Goal: Check status: Check status

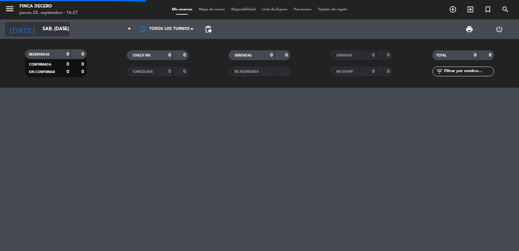
click at [52, 30] on input "sáb. [DATE]" at bounding box center [70, 29] width 63 height 12
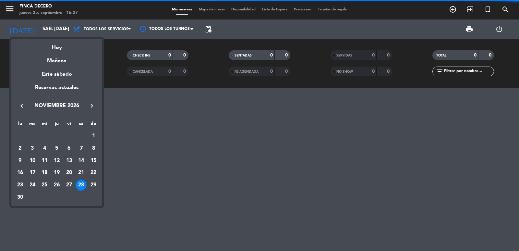
click at [23, 108] on icon "keyboard_arrow_left" at bounding box center [22, 106] width 8 height 8
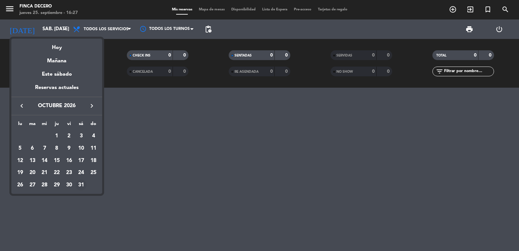
click at [79, 185] on div "31" at bounding box center [81, 185] width 11 height 11
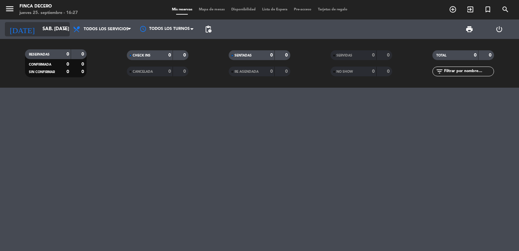
click at [57, 31] on input "sáb. [DATE]" at bounding box center [70, 29] width 63 height 12
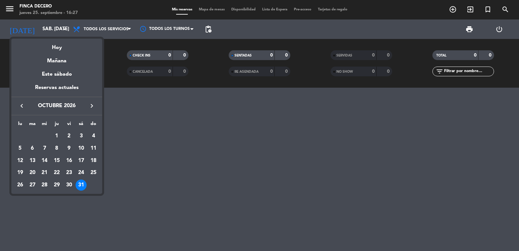
click at [91, 103] on icon "keyboard_arrow_right" at bounding box center [92, 106] width 8 height 8
click at [82, 170] on div "21" at bounding box center [81, 172] width 11 height 11
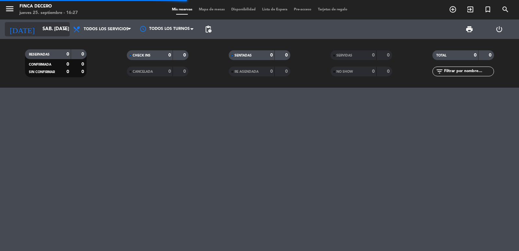
click at [51, 32] on input "sáb. [DATE]" at bounding box center [70, 29] width 63 height 12
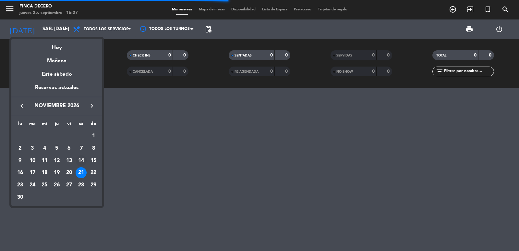
click at [85, 160] on div "14" at bounding box center [81, 160] width 11 height 11
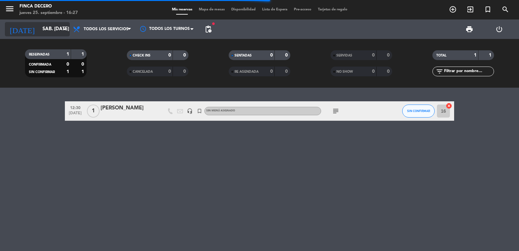
click at [56, 31] on input "sáb. [DATE]" at bounding box center [70, 29] width 63 height 12
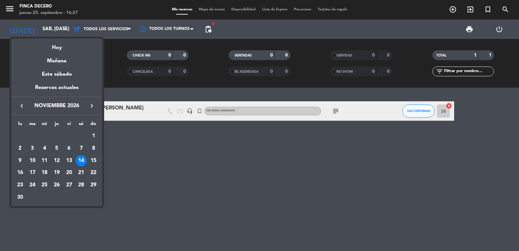
click at [179, 149] on div at bounding box center [259, 125] width 519 height 251
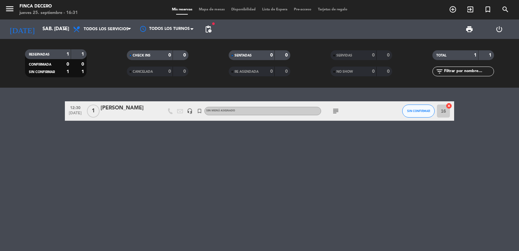
click at [340, 110] on span "subject" at bounding box center [336, 111] width 10 height 8
click at [335, 111] on icon "subject" at bounding box center [336, 111] width 8 height 8
click at [44, 31] on input "sáb. [DATE]" at bounding box center [70, 29] width 63 height 12
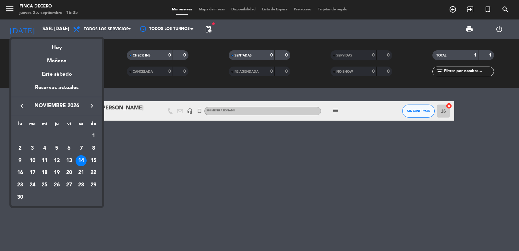
click at [94, 108] on icon "keyboard_arrow_right" at bounding box center [92, 106] width 8 height 8
click at [22, 104] on icon "keyboard_arrow_left" at bounding box center [22, 106] width 8 height 8
click at [80, 148] on div "5" at bounding box center [81, 148] width 11 height 11
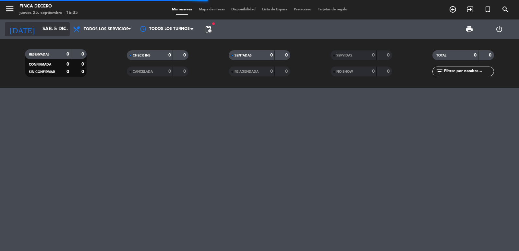
click at [59, 31] on input "sáb. 5 dic." at bounding box center [70, 29] width 63 height 12
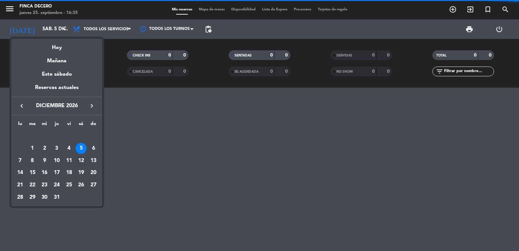
click at [83, 157] on div "12" at bounding box center [81, 160] width 11 height 11
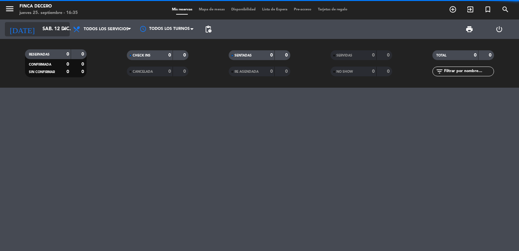
click at [42, 31] on input "sáb. 12 dic." at bounding box center [70, 29] width 63 height 12
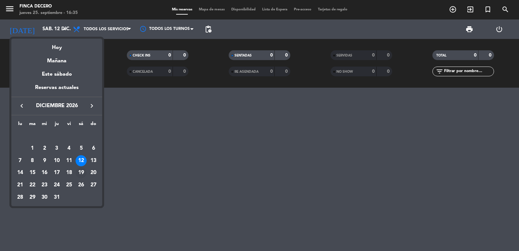
click at [81, 172] on div "19" at bounding box center [81, 172] width 11 height 11
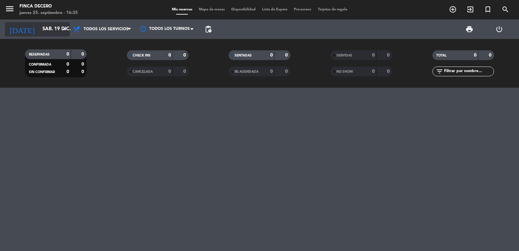
click at [51, 30] on input "sáb. 19 dic." at bounding box center [70, 29] width 63 height 12
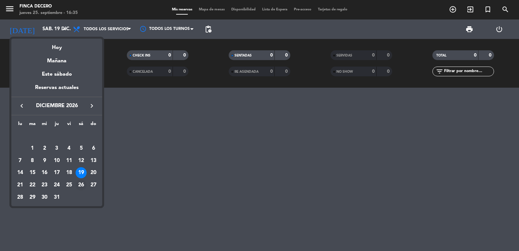
click at [78, 184] on div "26" at bounding box center [81, 185] width 11 height 11
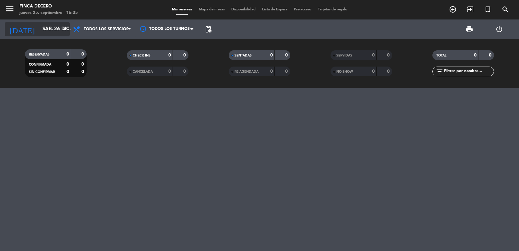
click at [54, 30] on input "sáb. 26 dic." at bounding box center [70, 29] width 63 height 12
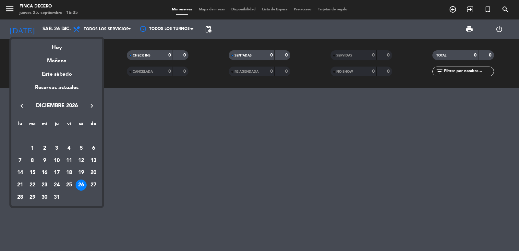
click at [22, 108] on icon "keyboard_arrow_left" at bounding box center [22, 106] width 8 height 8
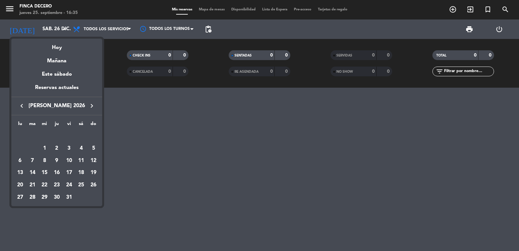
click at [22, 108] on icon "keyboard_arrow_left" at bounding box center [22, 106] width 8 height 8
click at [83, 147] on div "7" at bounding box center [81, 148] width 11 height 11
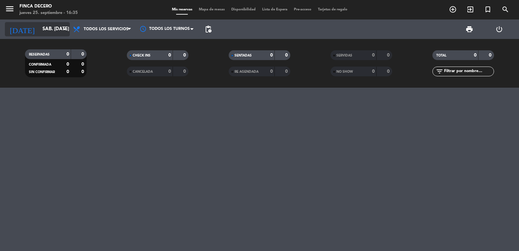
click at [49, 31] on input "sáb. [DATE]" at bounding box center [70, 29] width 63 height 12
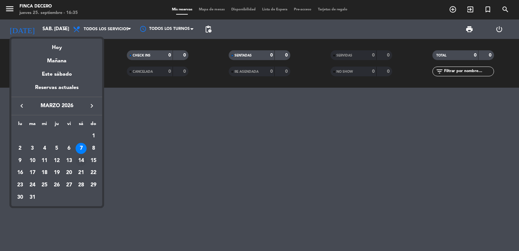
click at [81, 157] on div "14" at bounding box center [81, 160] width 11 height 11
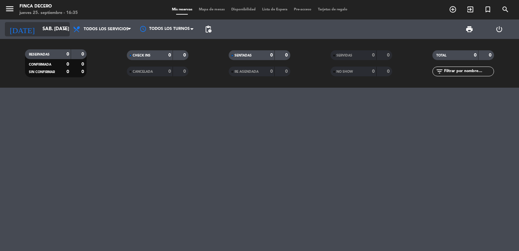
click at [50, 30] on input "sáb. [DATE]" at bounding box center [70, 29] width 63 height 12
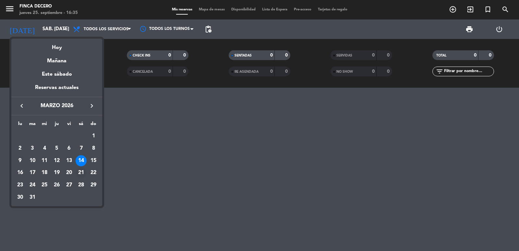
click at [81, 173] on div "21" at bounding box center [81, 172] width 11 height 11
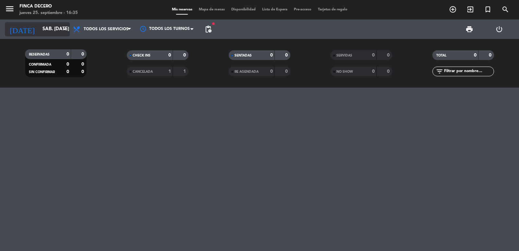
click at [62, 30] on icon "arrow_drop_down" at bounding box center [64, 29] width 8 height 8
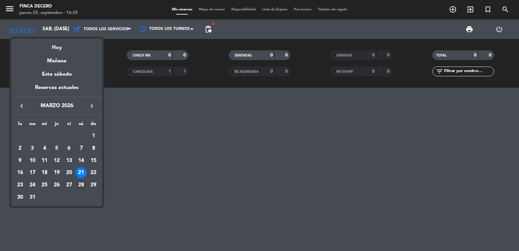
click at [83, 186] on div "28" at bounding box center [81, 185] width 11 height 11
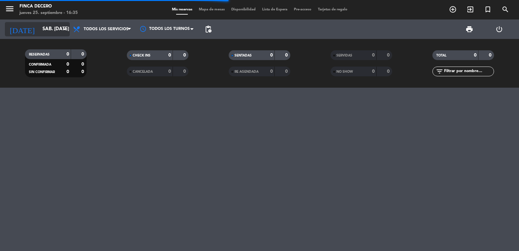
click at [61, 27] on icon "arrow_drop_down" at bounding box center [64, 29] width 8 height 8
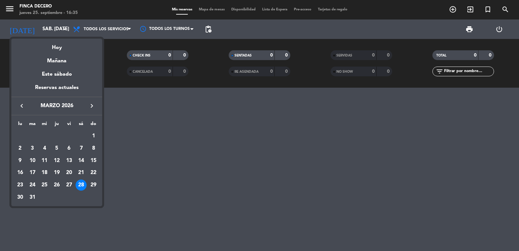
click at [91, 109] on icon "keyboard_arrow_right" at bounding box center [92, 106] width 8 height 8
click at [77, 149] on div "4" at bounding box center [81, 148] width 11 height 11
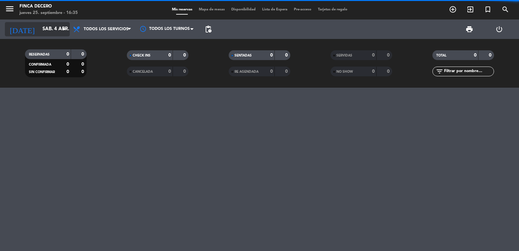
click at [47, 34] on input "sáb. 4 abr." at bounding box center [70, 29] width 63 height 12
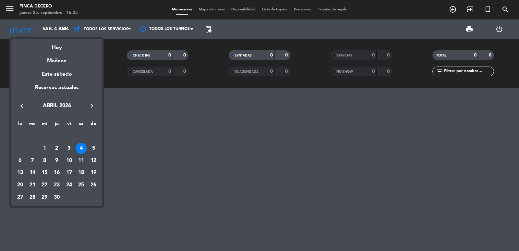
click at [81, 161] on div "11" at bounding box center [81, 160] width 11 height 11
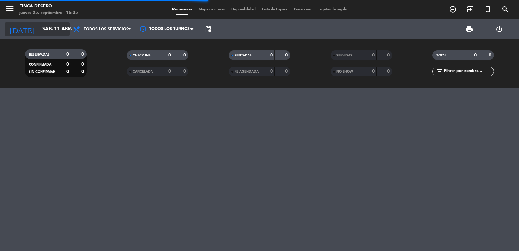
click at [52, 29] on input "sáb. 11 abr." at bounding box center [70, 29] width 63 height 12
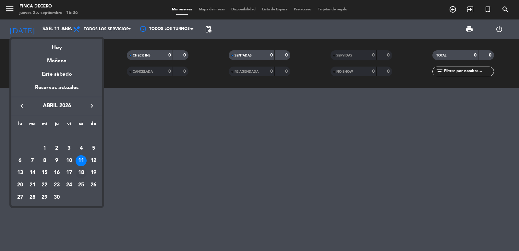
click at [83, 171] on div "18" at bounding box center [81, 172] width 11 height 11
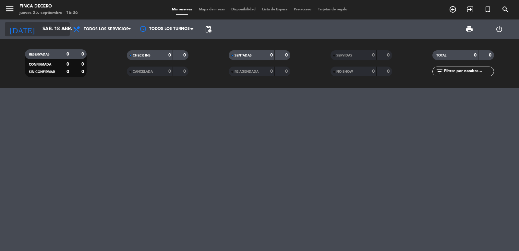
click at [39, 31] on input "sáb. 18 abr." at bounding box center [70, 29] width 63 height 12
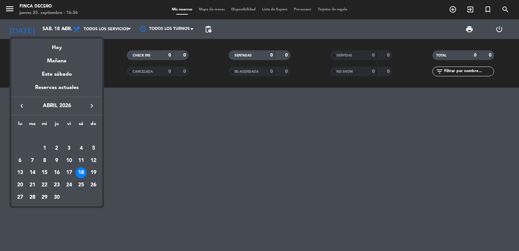
click at [81, 182] on div "25" at bounding box center [81, 185] width 11 height 11
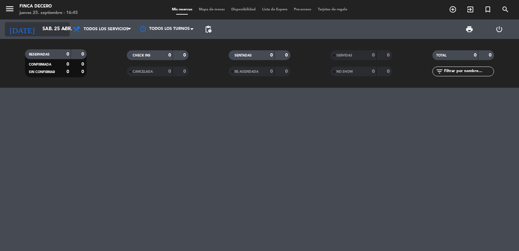
click at [49, 29] on input "sáb. 25 abr." at bounding box center [70, 29] width 63 height 12
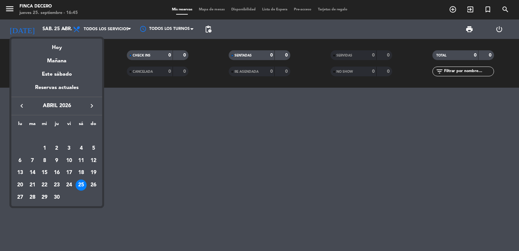
click at [90, 106] on icon "keyboard_arrow_right" at bounding box center [92, 106] width 8 height 8
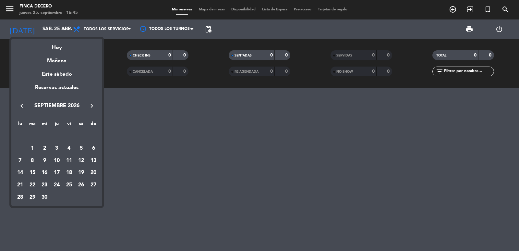
click at [90, 106] on icon "keyboard_arrow_right" at bounding box center [92, 106] width 8 height 8
click at [21, 104] on icon "keyboard_arrow_left" at bounding box center [22, 106] width 8 height 8
click at [83, 137] on div "3" at bounding box center [81, 136] width 11 height 11
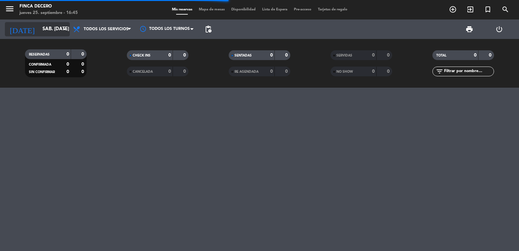
click at [54, 32] on input "sáb. [DATE]" at bounding box center [70, 29] width 63 height 12
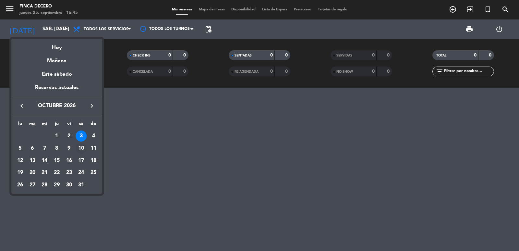
click at [81, 150] on div "10" at bounding box center [81, 148] width 11 height 11
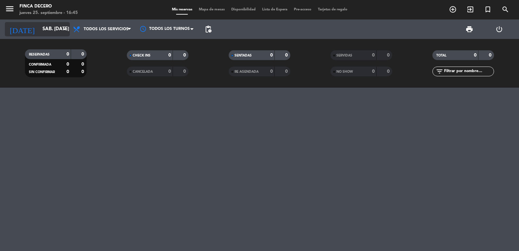
click at [58, 28] on input "sáb. [DATE]" at bounding box center [70, 29] width 63 height 12
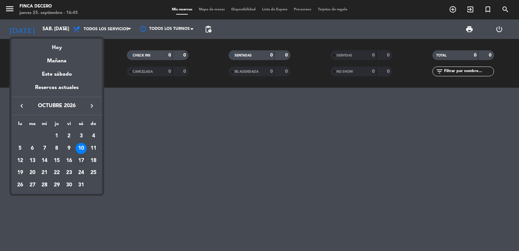
click at [82, 158] on div "17" at bounding box center [81, 160] width 11 height 11
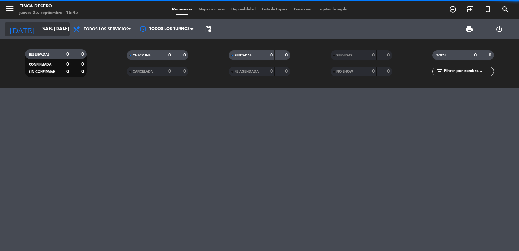
click at [48, 30] on input "sáb. [DATE]" at bounding box center [70, 29] width 63 height 12
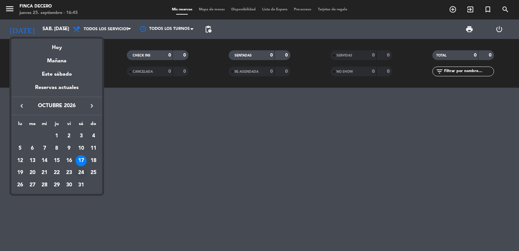
click at [84, 173] on div "24" at bounding box center [81, 172] width 11 height 11
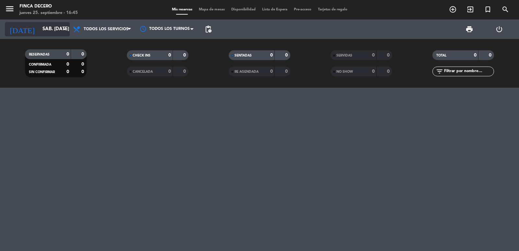
click at [45, 30] on input "sáb. [DATE]" at bounding box center [70, 29] width 63 height 12
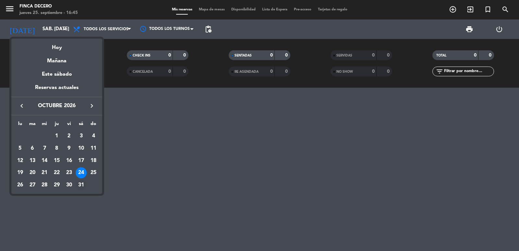
click at [83, 185] on div "31" at bounding box center [81, 185] width 11 height 11
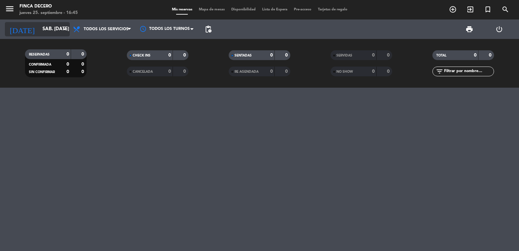
click at [53, 31] on input "sáb. [DATE]" at bounding box center [70, 29] width 63 height 12
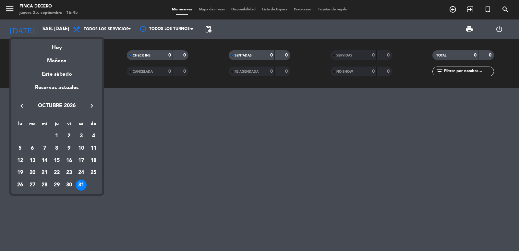
click at [91, 110] on icon "keyboard_arrow_right" at bounding box center [92, 106] width 8 height 8
click at [82, 174] on div "21" at bounding box center [81, 172] width 11 height 11
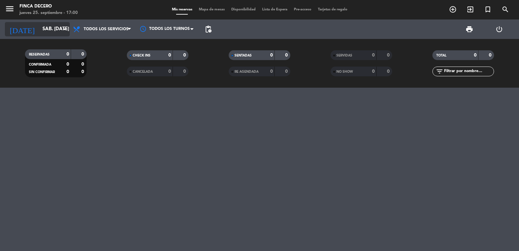
click at [44, 36] on div "[DATE] sáb. [DATE] arrow_drop_down" at bounding box center [37, 29] width 65 height 14
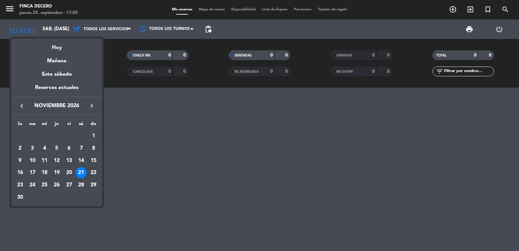
click at [22, 106] on icon "keyboard_arrow_left" at bounding box center [22, 106] width 8 height 8
click at [77, 183] on div "31" at bounding box center [81, 185] width 11 height 11
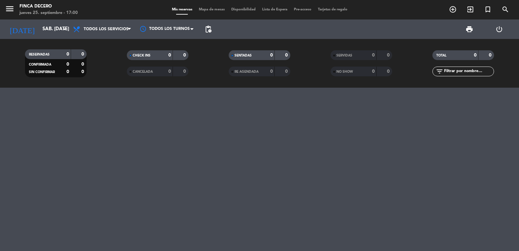
type input "sáb. [DATE]"
